Goal: Task Accomplishment & Management: Manage account settings

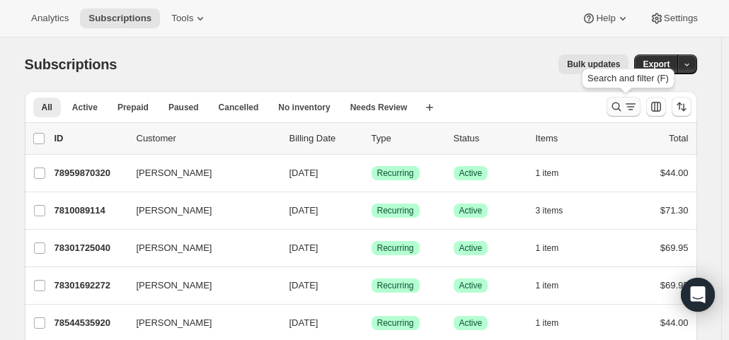
click at [614, 105] on icon "Search and filter results" at bounding box center [616, 107] width 14 height 14
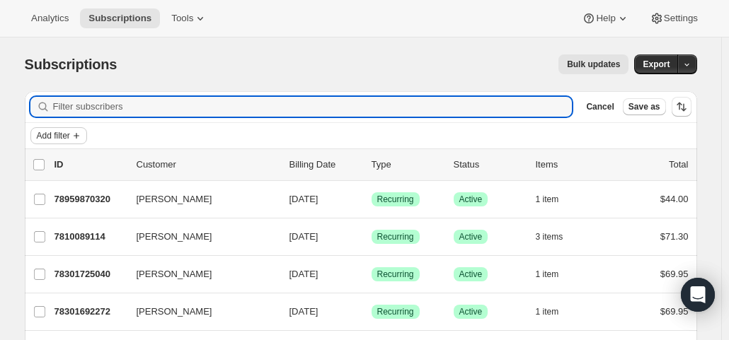
click at [70, 141] on span "Add filter" at bounding box center [53, 135] width 33 height 11
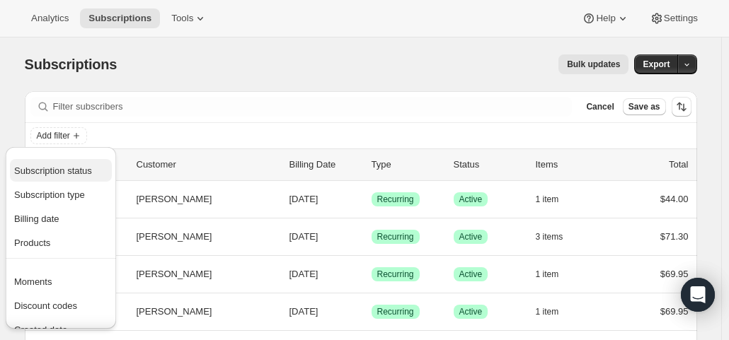
click at [61, 166] on span "Subscription status" at bounding box center [53, 171] width 78 height 11
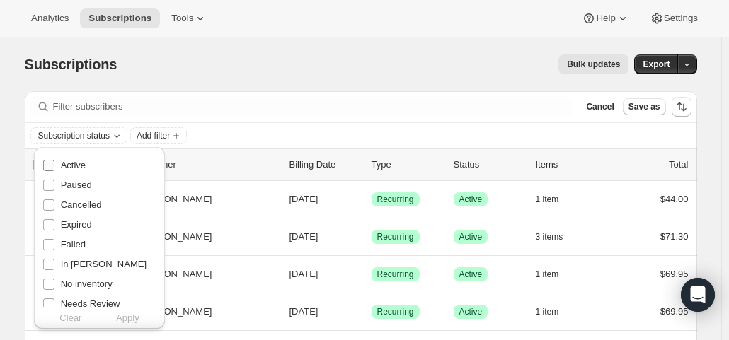
click at [59, 166] on label "Active" at bounding box center [63, 166] width 43 height 20
click at [54, 166] on input "Active" at bounding box center [48, 165] width 11 height 11
checkbox input "true"
click at [129, 312] on span "Apply" at bounding box center [127, 318] width 23 height 14
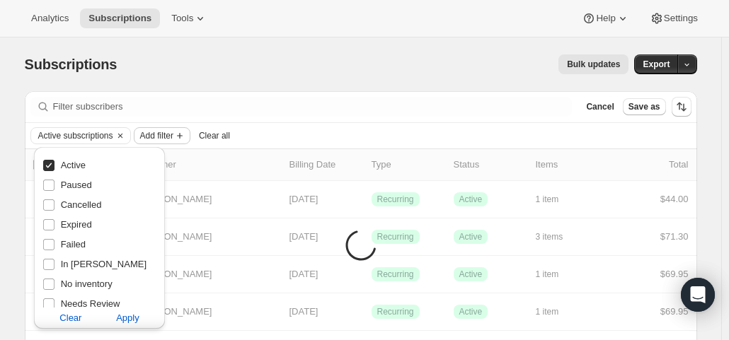
click at [162, 138] on span "Add filter" at bounding box center [156, 135] width 33 height 11
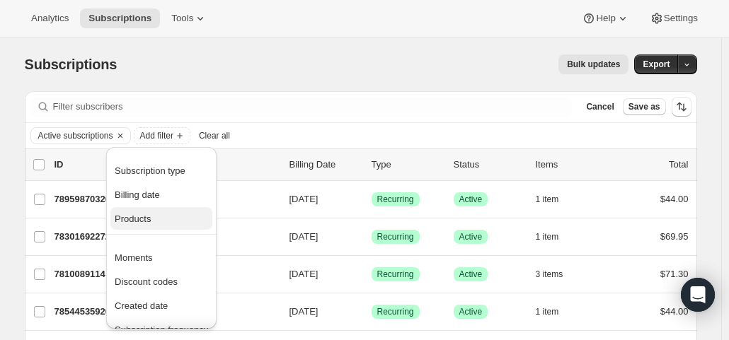
click at [141, 220] on span "Products" at bounding box center [133, 219] width 36 height 11
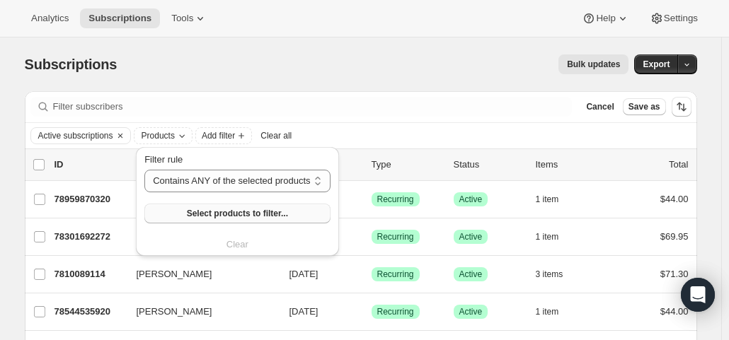
click at [174, 216] on button "Select products to filter..." at bounding box center [236, 214] width 185 height 20
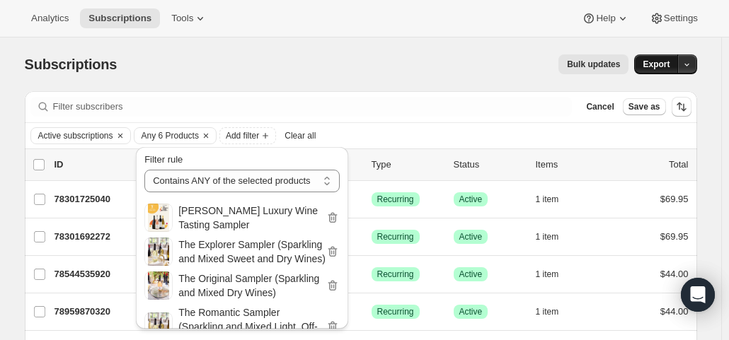
click at [649, 64] on span "Export" at bounding box center [655, 64] width 27 height 11
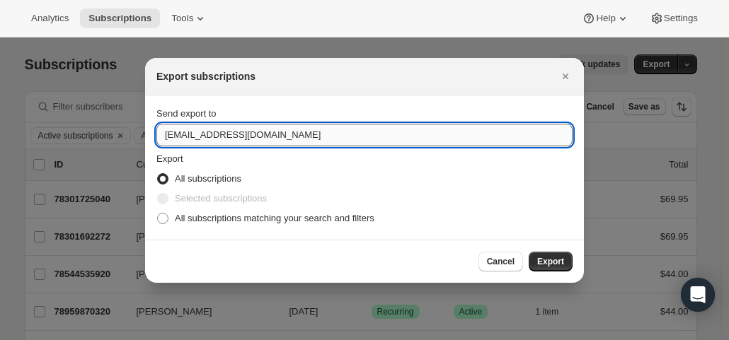
drag, startPoint x: 184, startPoint y: 133, endPoint x: 163, endPoint y: 139, distance: 22.2
click at [163, 139] on input "hello@wineshopathome.com" at bounding box center [364, 135] width 416 height 23
type input "mfletcher@wineshopathome.com"
click at [193, 220] on span "All subscriptions matching your search and filters" at bounding box center [274, 218] width 199 height 11
click at [158, 214] on input "All subscriptions matching your search and filters" at bounding box center [157, 213] width 1 height 1
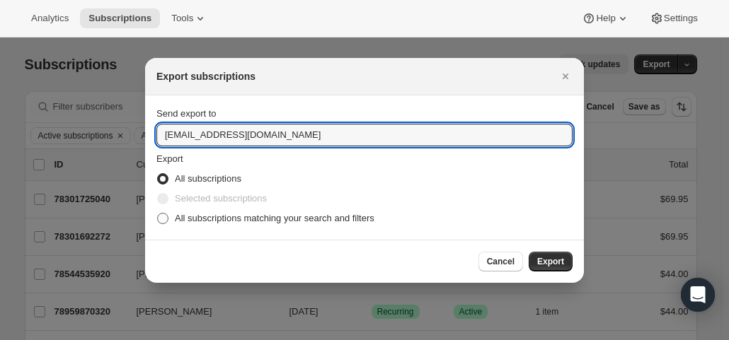
radio input "true"
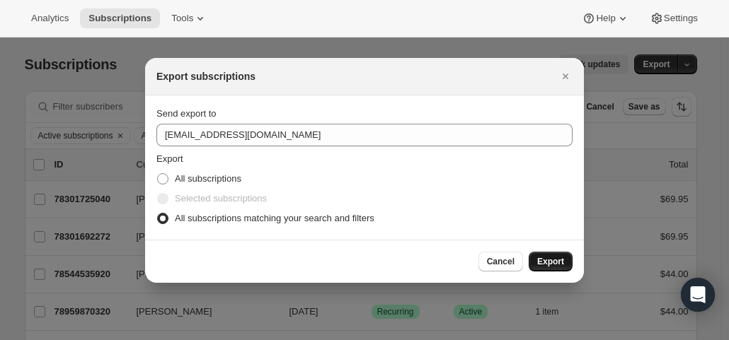
click at [550, 260] on span "Export" at bounding box center [550, 261] width 27 height 11
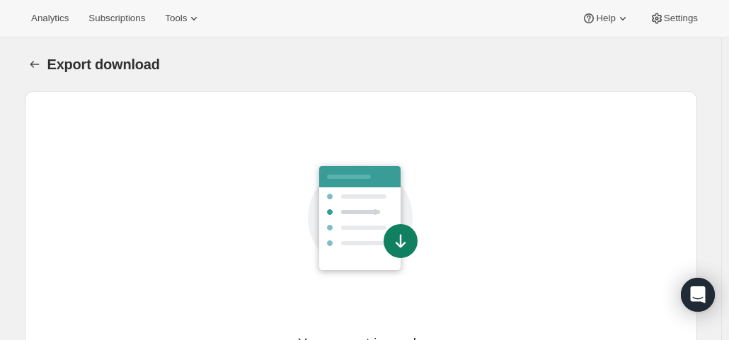
scroll to position [120, 0]
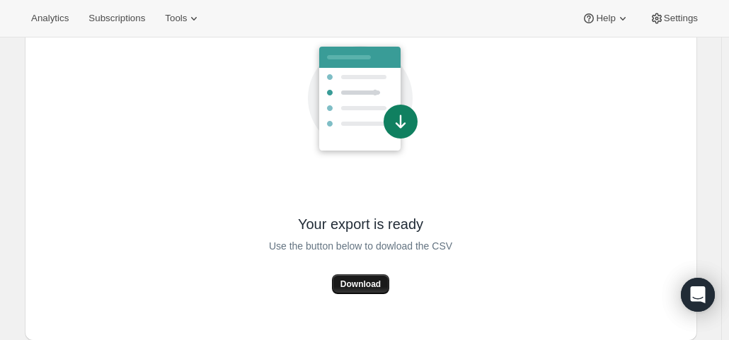
click at [366, 278] on button "Download" at bounding box center [360, 284] width 57 height 20
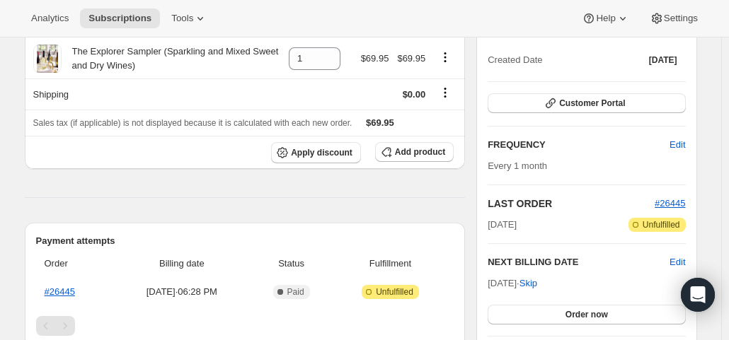
scroll to position [141, 0]
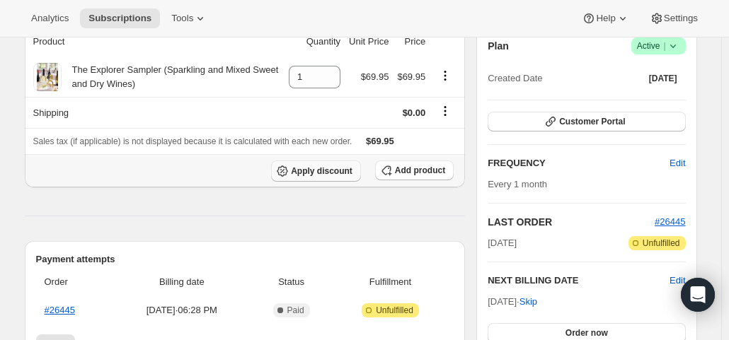
click at [334, 168] on span "Apply discount" at bounding box center [322, 171] width 62 height 11
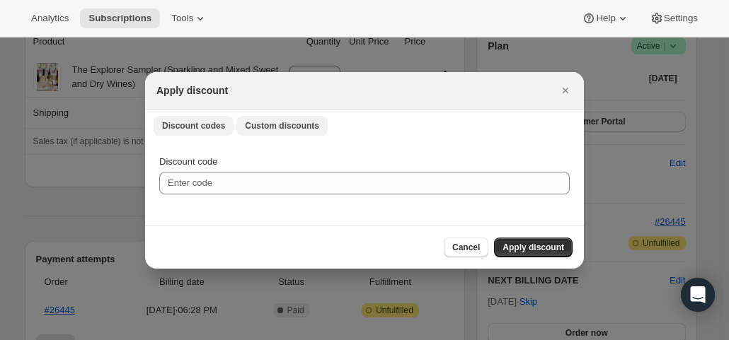
click at [270, 123] on span "Custom discounts" at bounding box center [282, 125] width 74 height 11
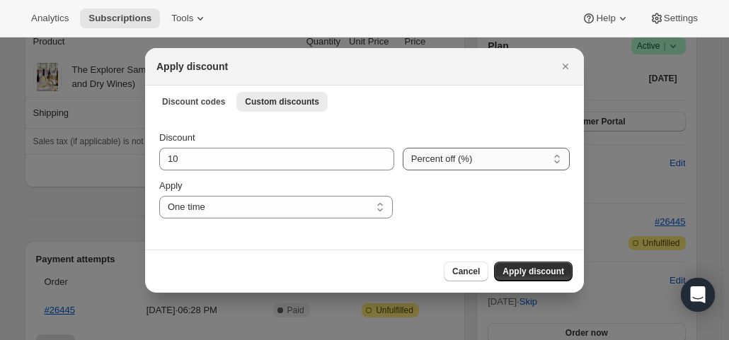
click at [443, 161] on select "Percent off (%) Amount off ($)" at bounding box center [486, 159] width 167 height 23
select select "fixed"
click at [403, 148] on select "Percent off (%) Amount off ($)" at bounding box center [486, 159] width 167 height 23
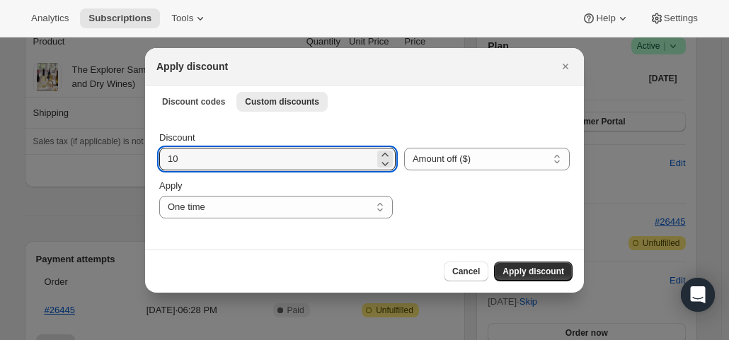
drag, startPoint x: 195, startPoint y: 161, endPoint x: 157, endPoint y: 154, distance: 38.0
click at [157, 154] on div "Discount 10 Percent off (%) Amount off ($) Amount off ($) Apply One time Specif…" at bounding box center [364, 183] width 439 height 133
type input "25.95"
click at [521, 265] on button "Apply discount" at bounding box center [533, 272] width 79 height 20
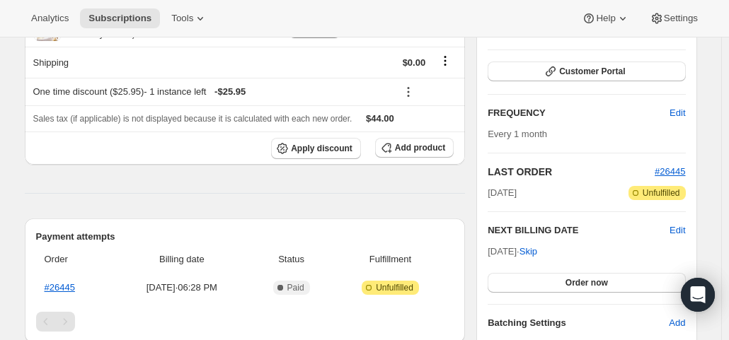
scroll to position [212, 0]
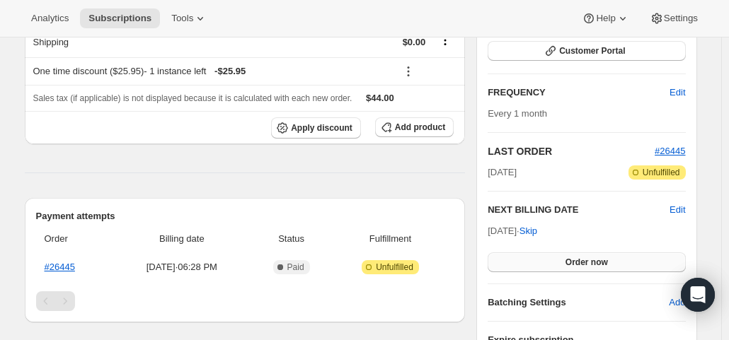
click at [539, 262] on button "Order now" at bounding box center [585, 263] width 197 height 20
click at [539, 262] on button "Click to confirm" at bounding box center [585, 263] width 197 height 20
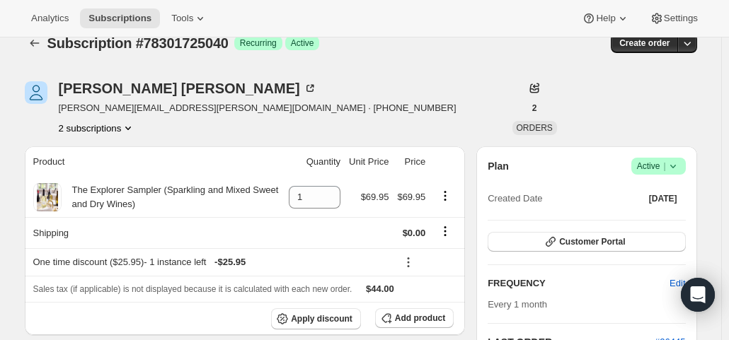
scroll to position [0, 0]
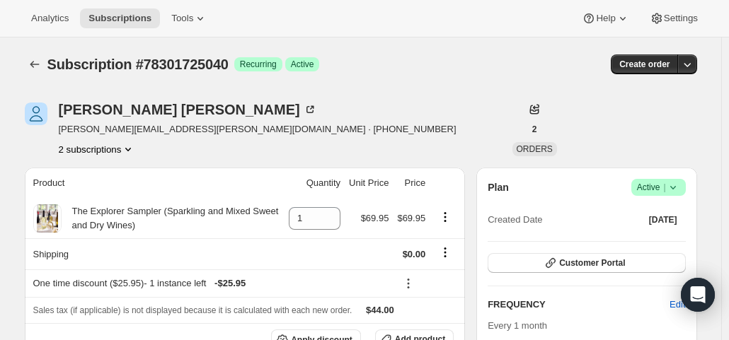
click at [113, 148] on button "2 subscriptions" at bounding box center [97, 149] width 77 height 14
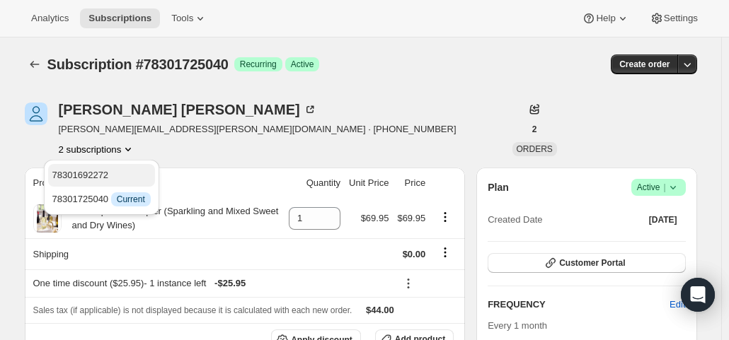
click at [93, 166] on button "78301692272" at bounding box center [101, 175] width 107 height 23
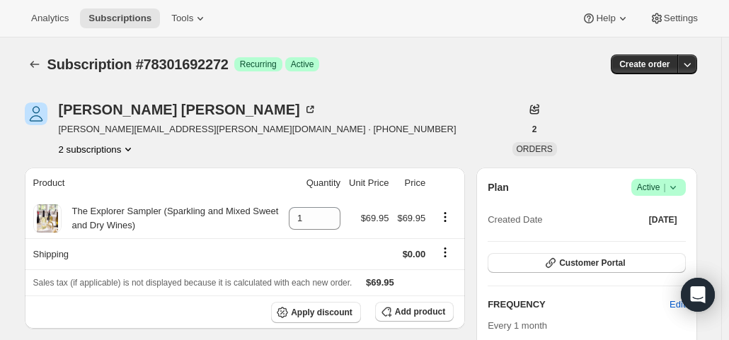
click at [666, 179] on span "Success Active |" at bounding box center [658, 187] width 54 height 17
click at [668, 237] on span "Cancel subscription" at bounding box center [663, 238] width 80 height 11
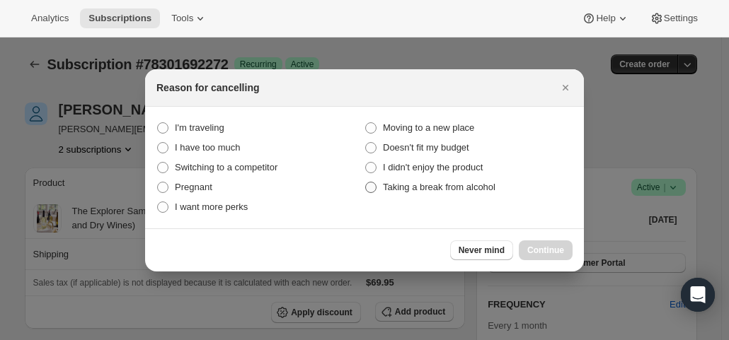
click at [456, 185] on span "Taking a break from alcohol" at bounding box center [439, 187] width 112 height 11
click at [366, 183] on alcohol "Taking a break from alcohol" at bounding box center [365, 182] width 1 height 1
radio alcohol "true"
click at [555, 247] on span "Continue" at bounding box center [545, 250] width 37 height 11
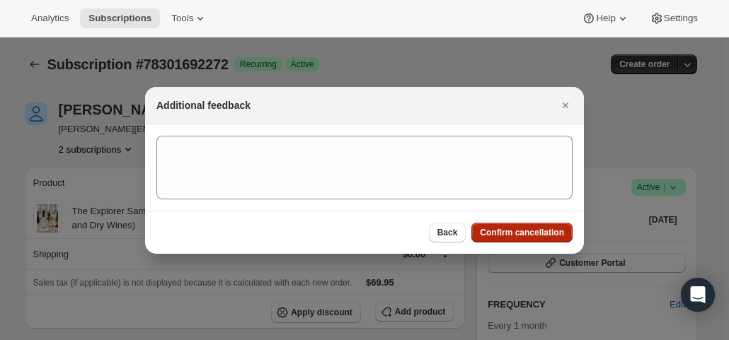
click at [557, 234] on span "Confirm cancellation" at bounding box center [522, 232] width 84 height 11
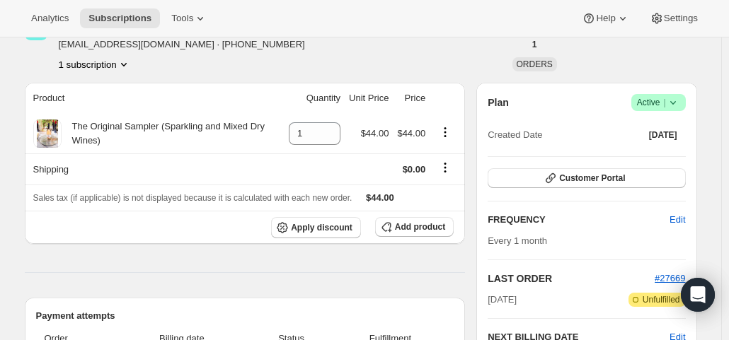
scroll to position [212, 0]
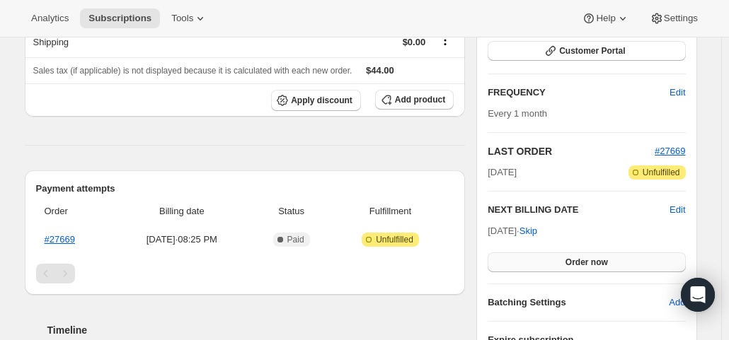
click at [582, 257] on span "Order now" at bounding box center [586, 262] width 42 height 11
click at [582, 257] on span "Click to confirm" at bounding box center [586, 262] width 64 height 11
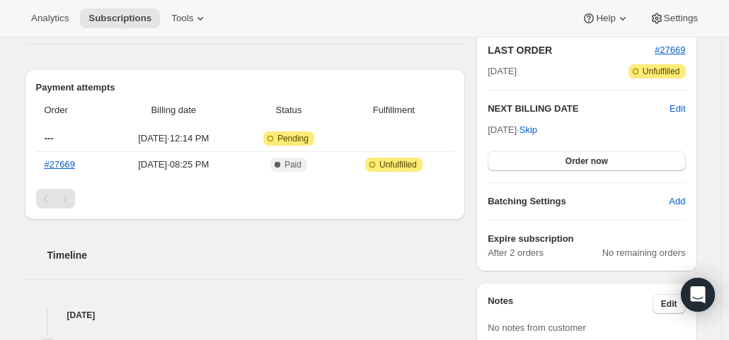
scroll to position [354, 0]
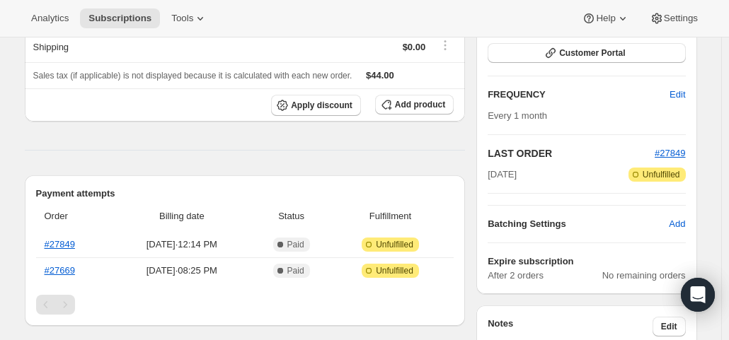
scroll to position [212, 0]
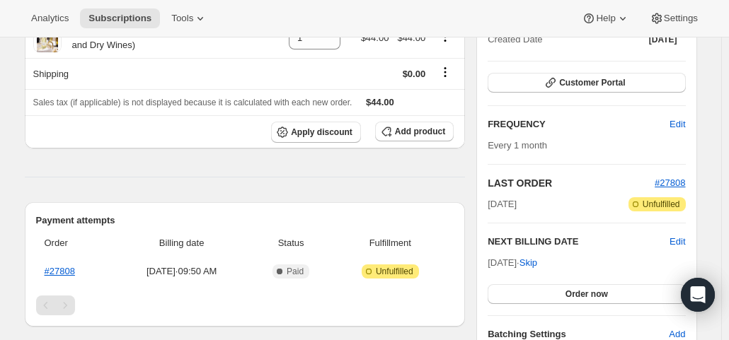
scroll to position [212, 0]
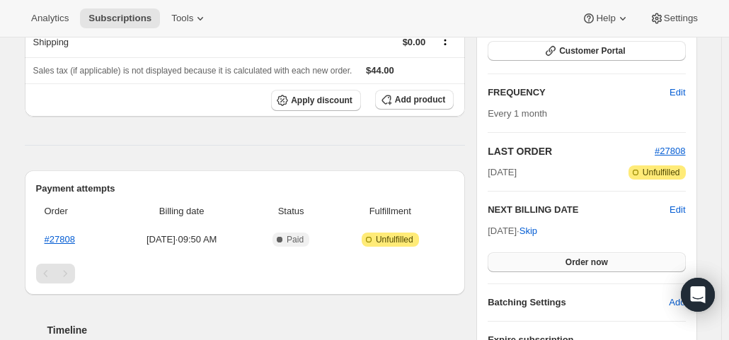
click at [564, 262] on button "Order now" at bounding box center [585, 263] width 197 height 20
click at [564, 262] on span "Click to confirm" at bounding box center [586, 262] width 64 height 11
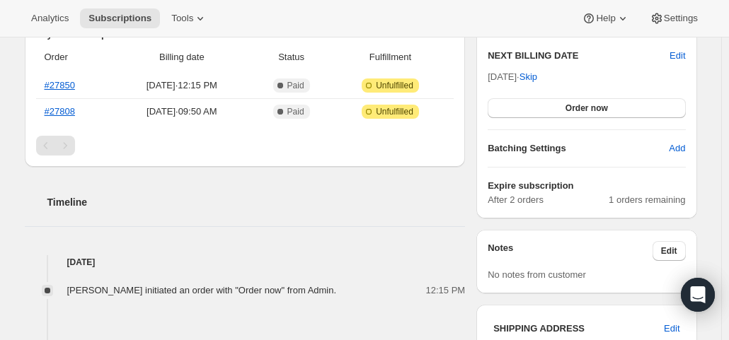
scroll to position [354, 0]
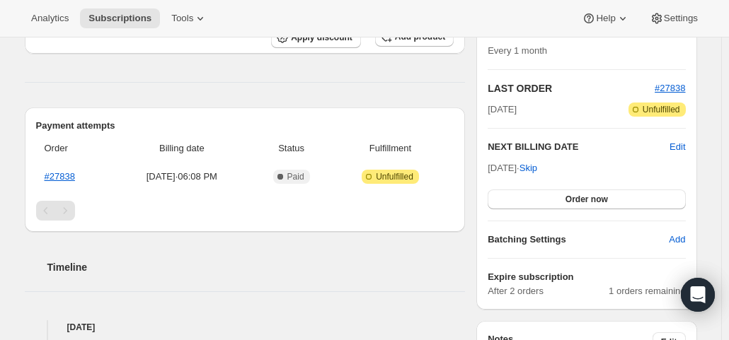
scroll to position [283, 0]
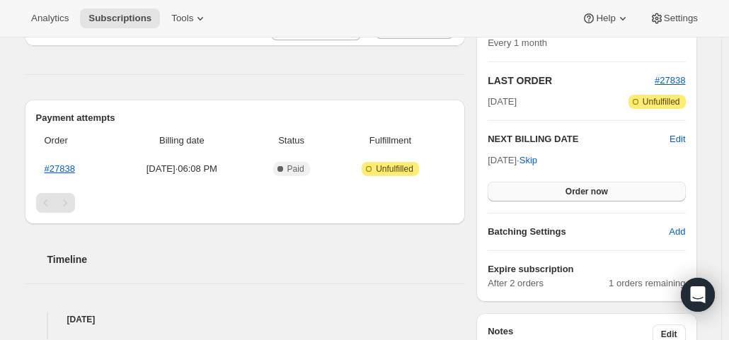
click at [567, 187] on button "Order now" at bounding box center [585, 192] width 197 height 20
click at [567, 187] on span "Click to confirm" at bounding box center [586, 191] width 64 height 11
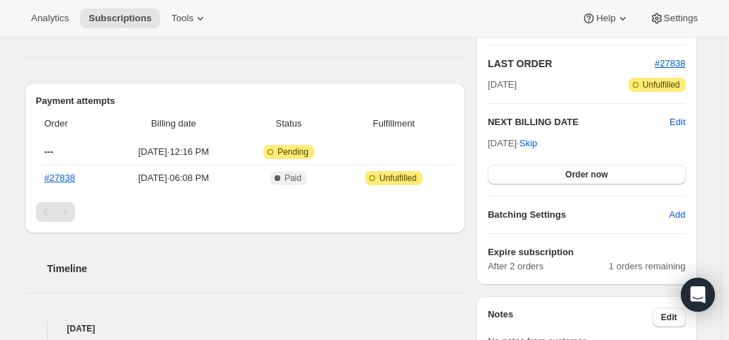
scroll to position [283, 0]
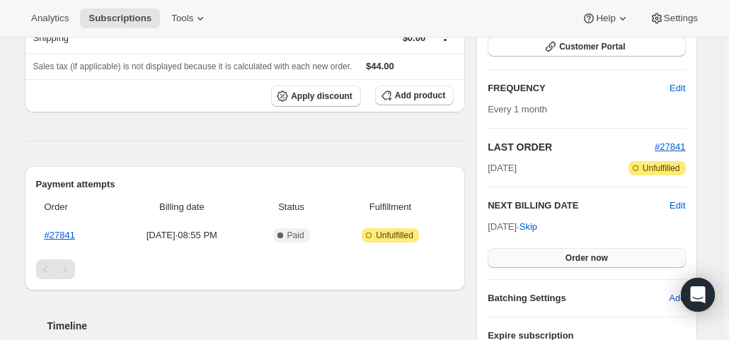
scroll to position [283, 0]
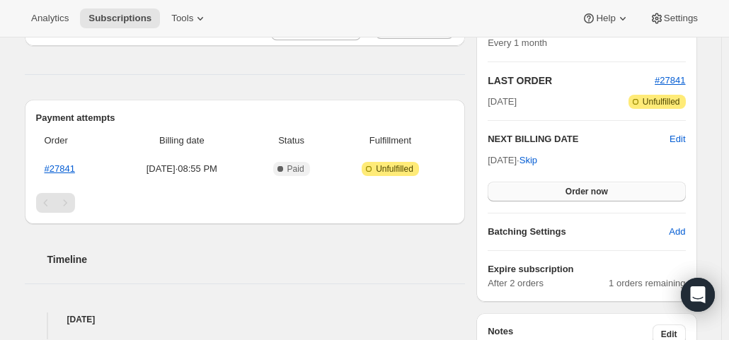
click at [559, 187] on button "Order now" at bounding box center [585, 192] width 197 height 20
click at [559, 187] on button "Click to confirm" at bounding box center [585, 192] width 197 height 20
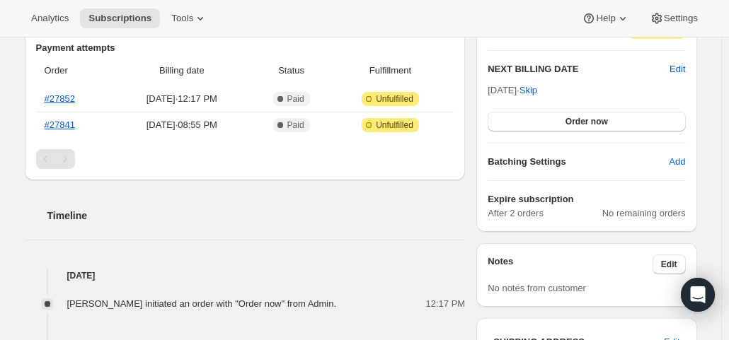
scroll to position [354, 0]
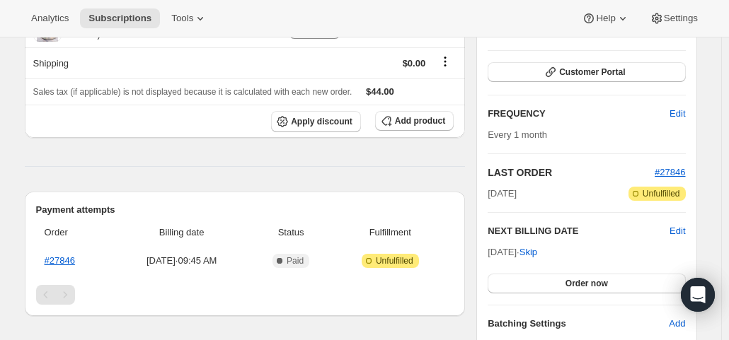
scroll to position [212, 0]
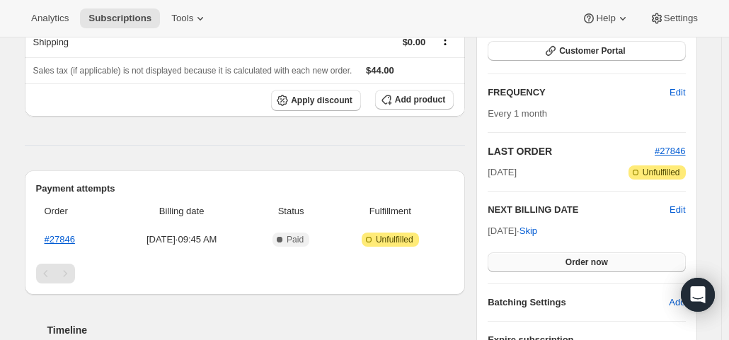
click at [567, 255] on button "Order now" at bounding box center [585, 263] width 197 height 20
click at [567, 257] on span "Click to confirm" at bounding box center [586, 262] width 64 height 11
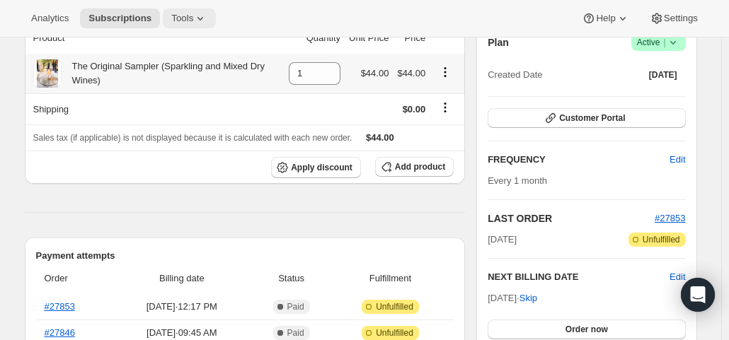
scroll to position [141, 0]
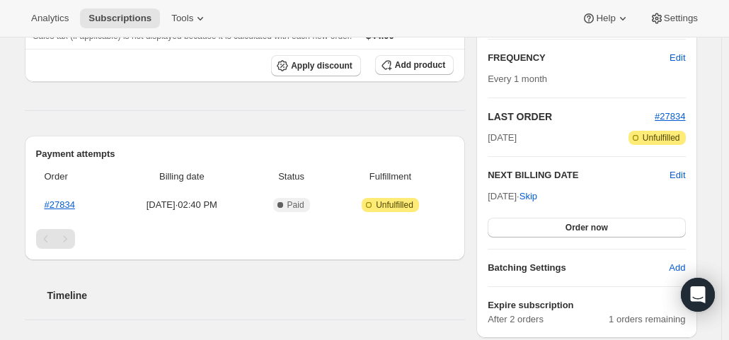
scroll to position [283, 0]
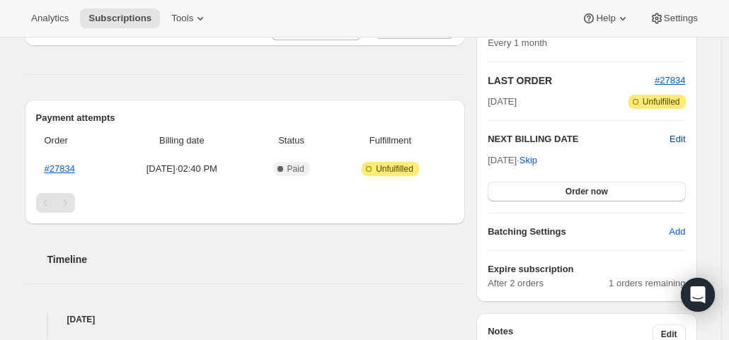
click at [676, 139] on span "Edit" at bounding box center [677, 139] width 16 height 14
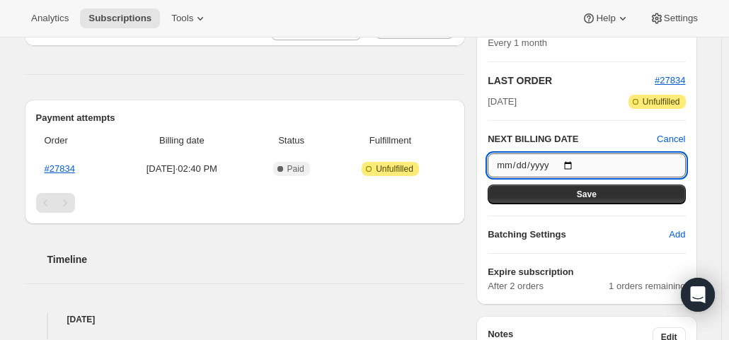
click at [574, 161] on input "2025-10-08" at bounding box center [585, 166] width 197 height 24
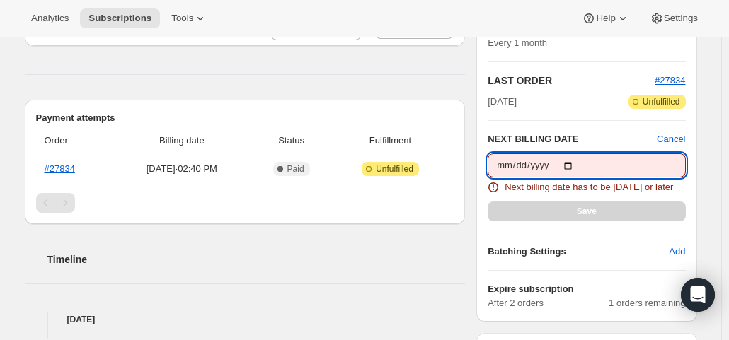
type input "2025-09-10"
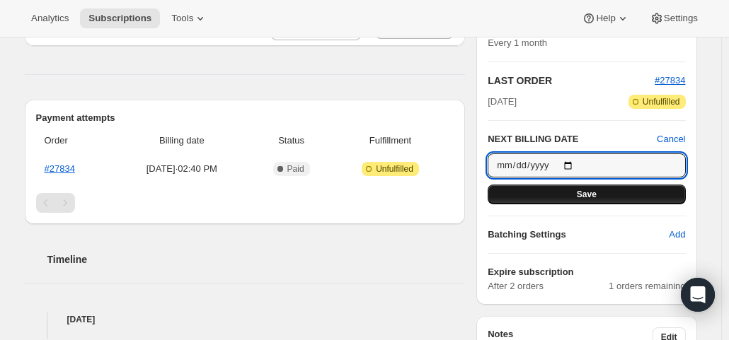
click at [581, 189] on span "Save" at bounding box center [587, 194] width 20 height 11
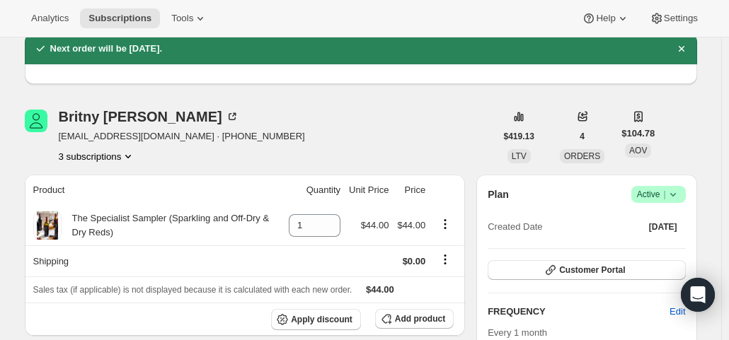
scroll to position [0, 0]
